Goal: Task Accomplishment & Management: Use online tool/utility

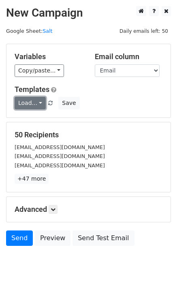
click at [36, 103] on link "Load..." at bounding box center [30, 103] width 31 height 13
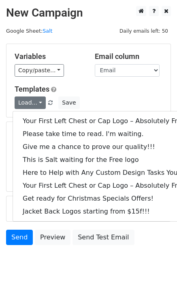
drag, startPoint x: 45, startPoint y: 113, endPoint x: 46, endPoint y: 118, distance: 5.3
click at [45, 115] on div "Your First Left Chest or Cap Logo – Absolutely Free Please take time to read. I…" at bounding box center [110, 166] width 194 height 111
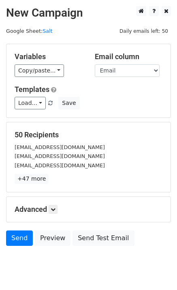
click at [46, 120] on form "Variables Copy/paste... {{Email}} Email column Email Templates Load... Your Fir…" at bounding box center [88, 147] width 165 height 206
drag, startPoint x: 34, startPoint y: 104, endPoint x: 44, endPoint y: 123, distance: 22.6
click at [34, 104] on link "Load..." at bounding box center [30, 103] width 31 height 13
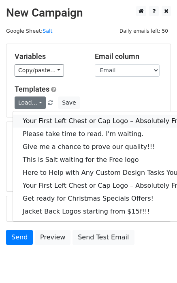
click at [44, 124] on link "Your First Left Chest or Cap Logo – Absolutely Free" at bounding box center [109, 121] width 193 height 13
